Goal: Information Seeking & Learning: Learn about a topic

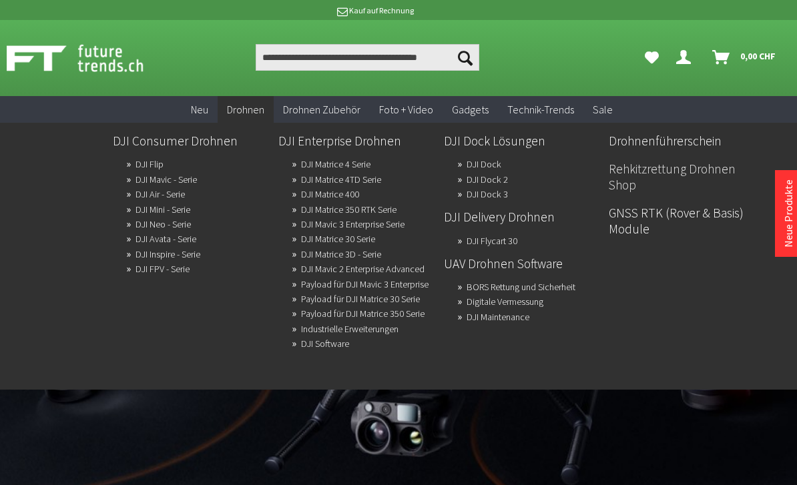
click at [724, 158] on link "Rehkitzrettung Drohnen Shop" at bounding box center [686, 177] width 155 height 39
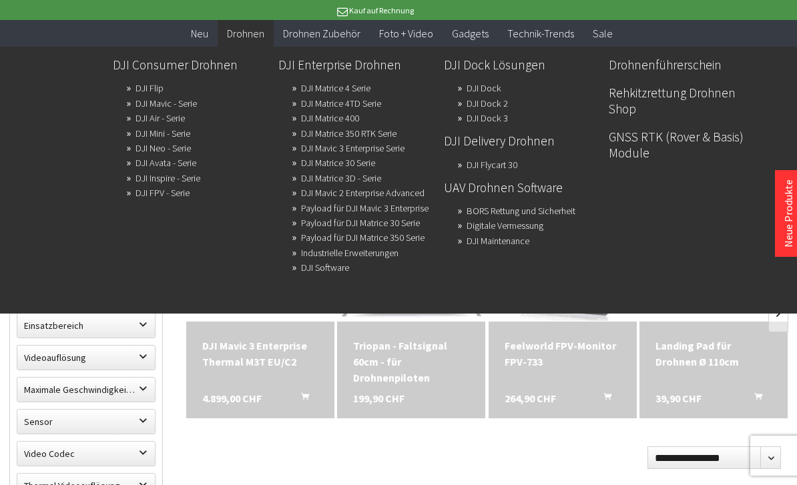
scroll to position [293, 0]
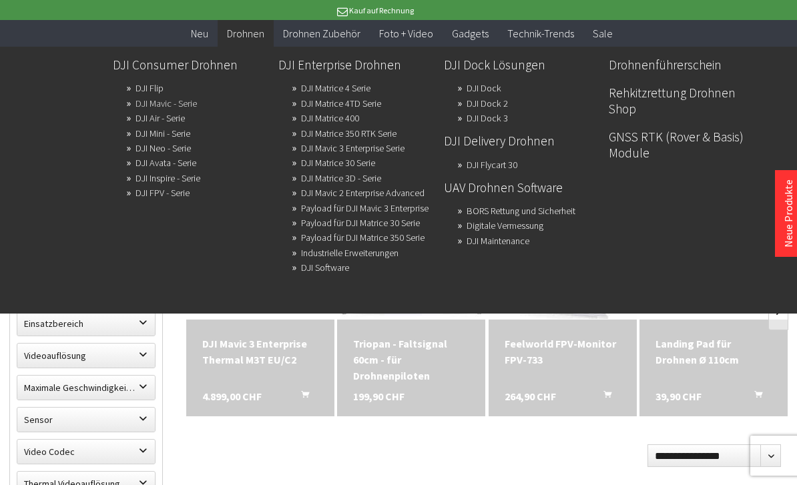
click at [188, 102] on link "DJI Mavic - Serie" at bounding box center [166, 103] width 61 height 19
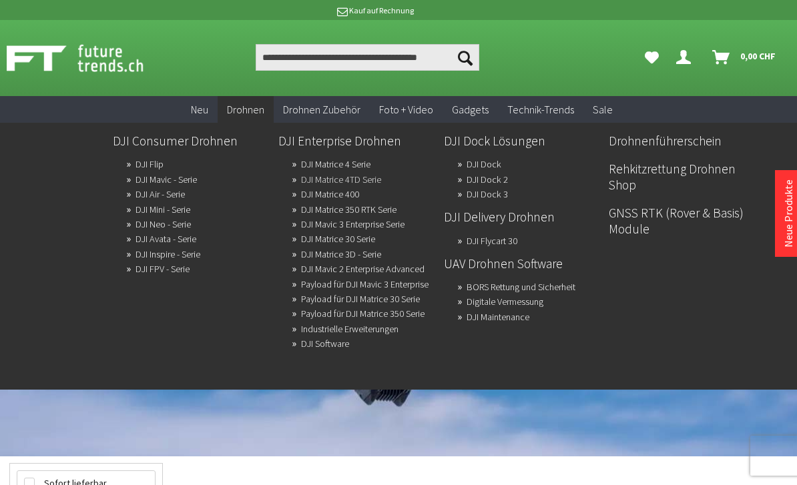
click at [381, 177] on link "DJI Matrice 4TD Serie" at bounding box center [341, 179] width 80 height 19
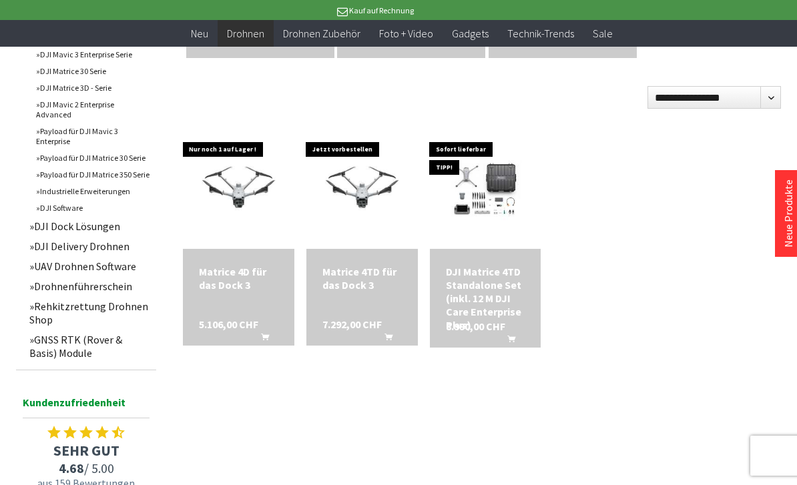
scroll to position [654, 0]
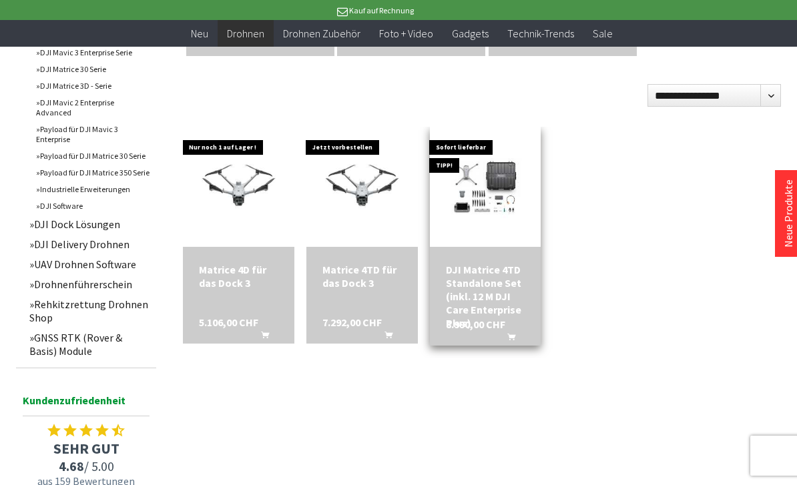
click at [493, 288] on div "DJI Matrice 4TD Standalone Set (inkl. 12 M DJI Care Enterprise Plus)" at bounding box center [485, 296] width 79 height 67
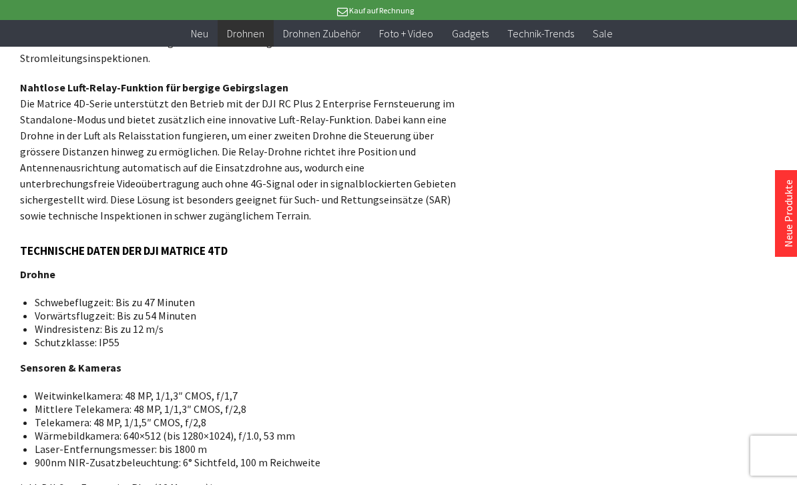
scroll to position [1363, 0]
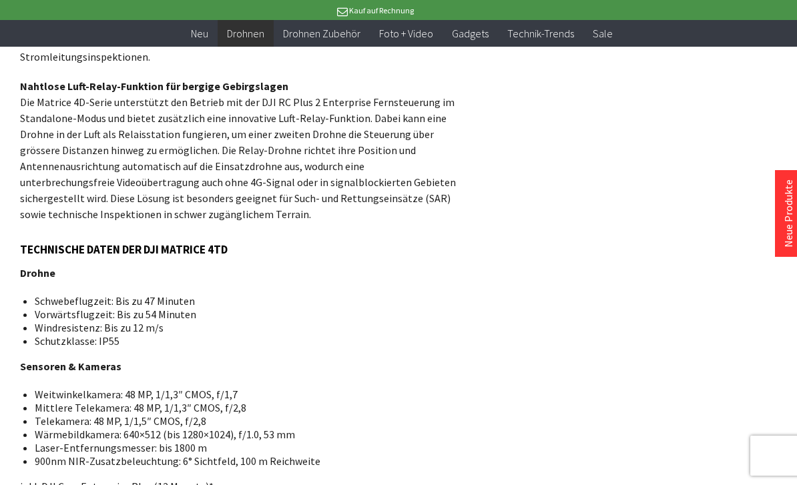
click at [28, 242] on span "TECHNISCHE DATEN DER DJI MATRICE 4TD" at bounding box center [124, 249] width 208 height 15
click at [37, 241] on h3 "TECHNISCHE DATEN DER DJI MATRICE 4TD" at bounding box center [239, 249] width 439 height 17
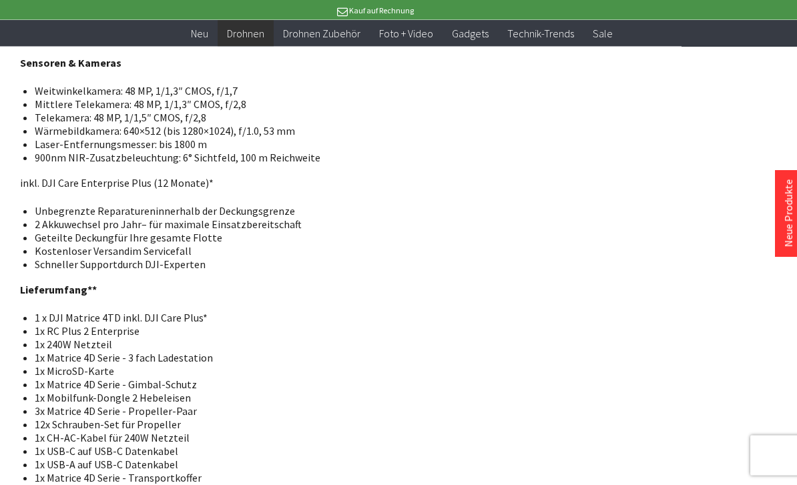
scroll to position [1624, 0]
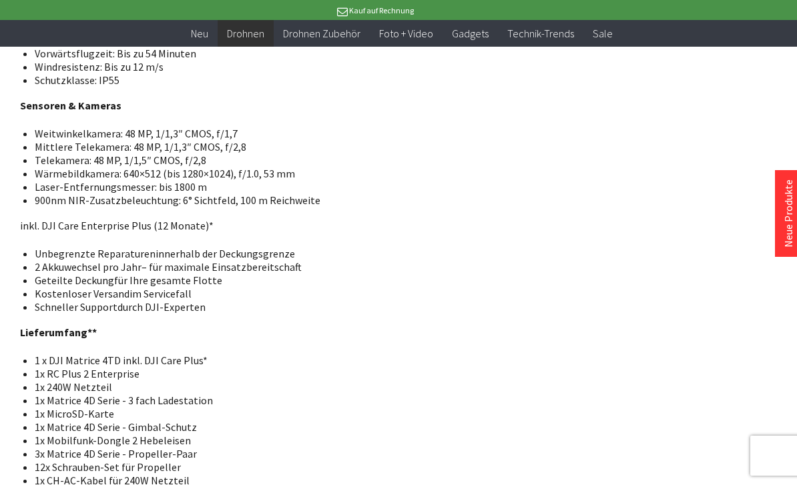
click at [248, 300] on li "Schneller Support durch DJI-Experten" at bounding box center [242, 306] width 414 height 13
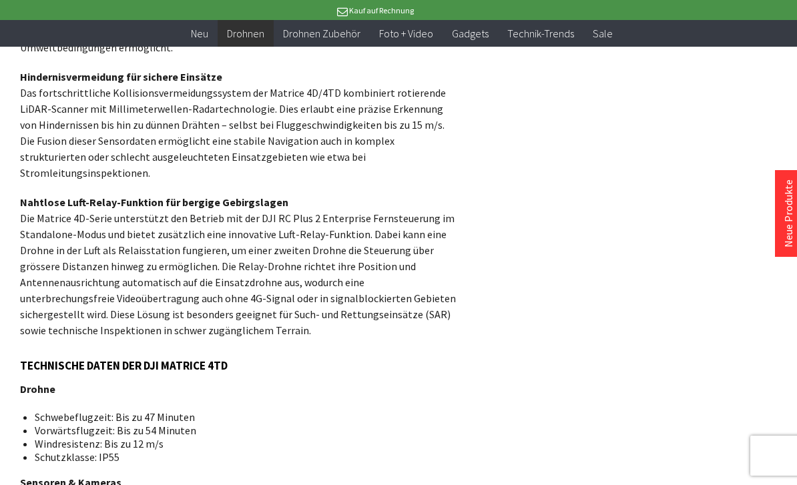
scroll to position [1246, 0]
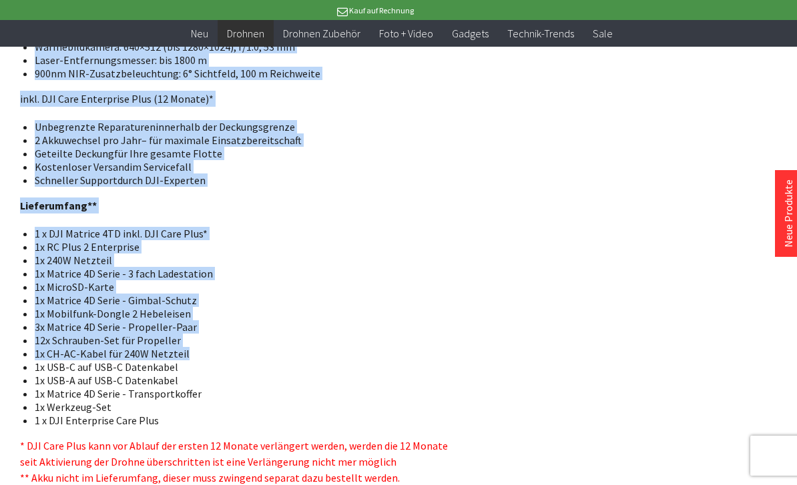
scroll to position [1758, 0]
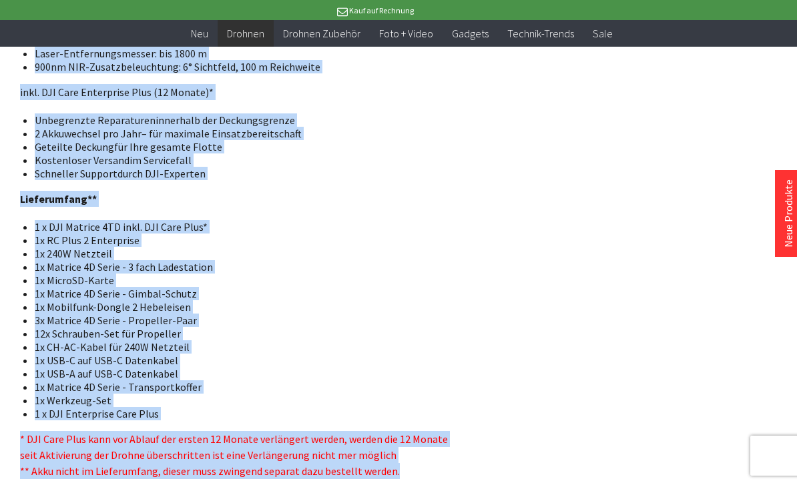
copy div "TECHNISCHE DATEN DER DJI MATRICE 4TD Drohne Schwebeflugzeit: Bis zu 47 Minuten …"
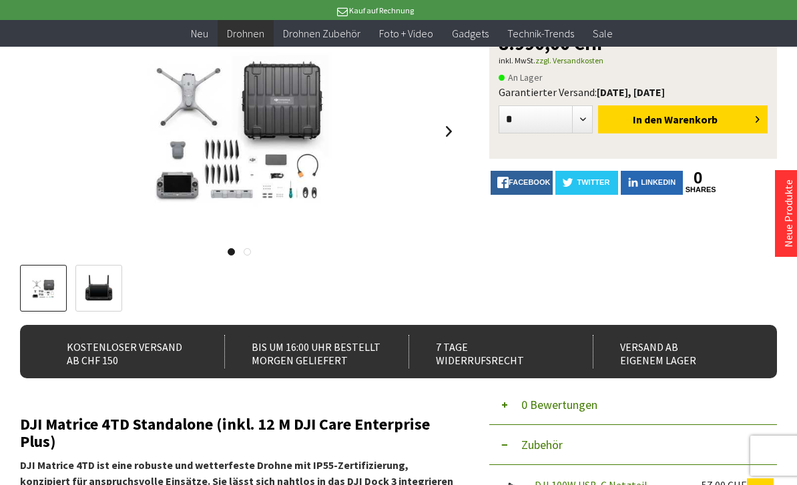
scroll to position [160, 0]
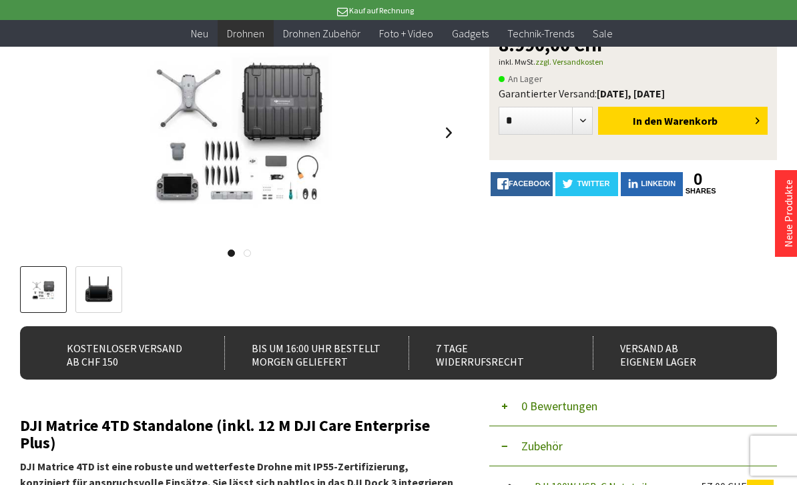
click at [429, 141] on div at bounding box center [239, 133] width 439 height 214
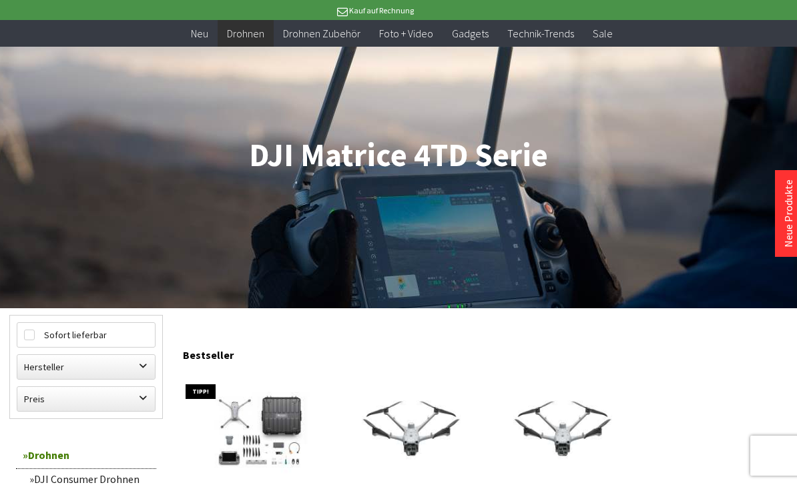
scroll to position [120, 0]
